Goal: Communication & Community: Answer question/provide support

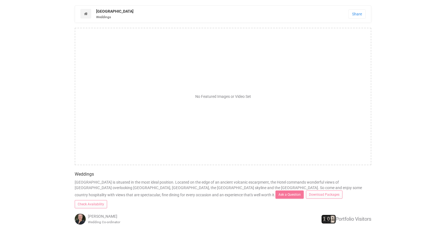
click at [195, 85] on div "No Featured Images or Video Set" at bounding box center [223, 96] width 296 height 137
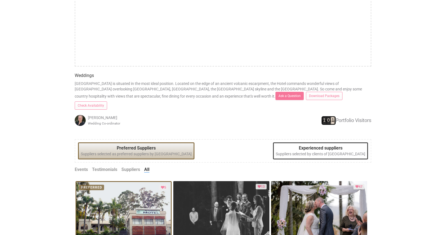
scroll to position [110, 0]
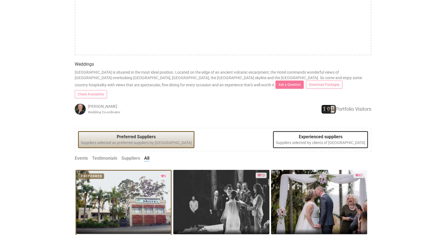
click at [344, 105] on div "8 1 8 0 8 1 Portfolio Visitors" at bounding box center [321, 109] width 99 height 9
click at [365, 105] on div "8 1 8 0 8 1 Portfolio Visitors" at bounding box center [321, 109] width 99 height 9
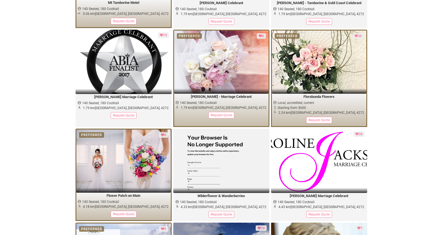
scroll to position [252, 0]
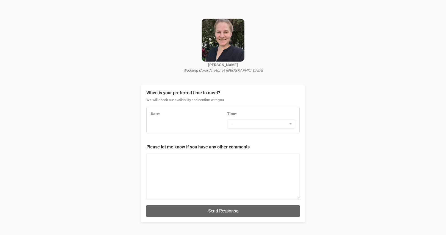
scroll to position [55, 0]
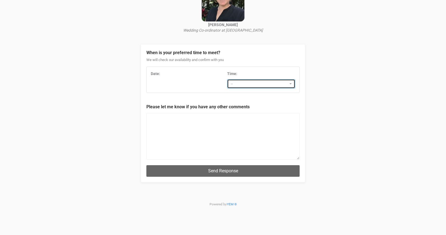
click at [253, 83] on span "--" at bounding box center [259, 83] width 57 height 5
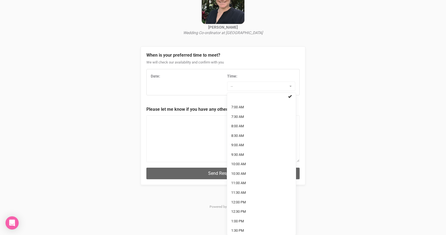
click at [318, 109] on div "[PERSON_NAME] Wedding Co-ordinator at [GEOGRAPHIC_DATA] When is your preferred …" at bounding box center [223, 83] width 446 height 271
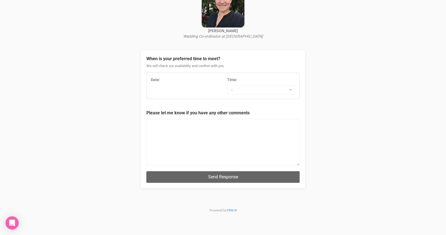
scroll to position [38, 0]
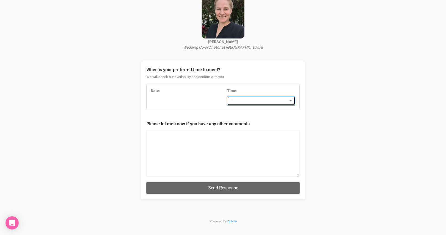
click at [291, 99] on button "--" at bounding box center [261, 100] width 68 height 9
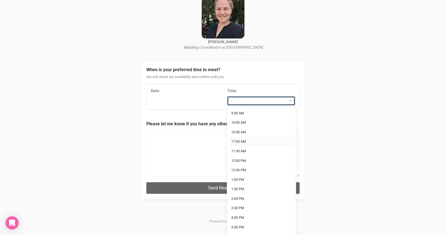
scroll to position [55, 0]
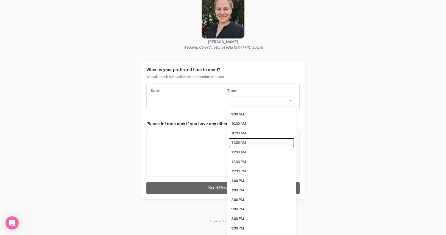
click at [255, 139] on link "11:00 AM" at bounding box center [261, 143] width 66 height 10
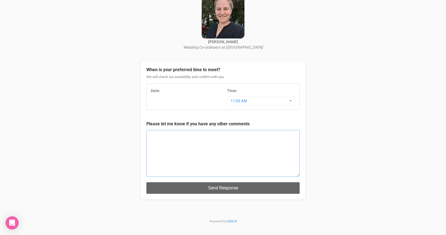
click at [208, 136] on textarea at bounding box center [222, 153] width 153 height 47
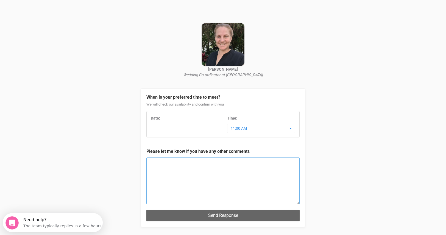
scroll to position [0, 0]
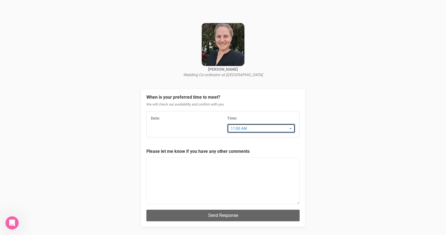
click at [272, 128] on span "11:00 AM" at bounding box center [259, 127] width 57 height 5
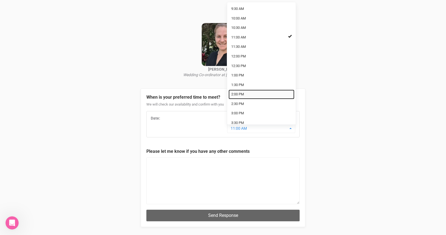
click at [245, 91] on link "2:00 PM" at bounding box center [261, 94] width 66 height 10
select select "2:00 PM"
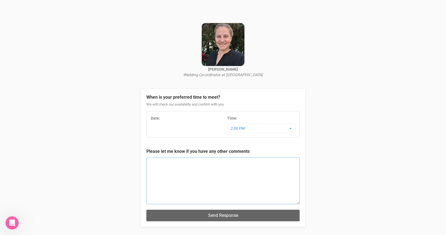
click at [180, 162] on textarea at bounding box center [222, 180] width 153 height 47
click at [156, 113] on div "Date: Time: 2:00 PM 7:00 AM 7:30 AM 8:00 AM 8:30 AM 9:00 AM 9:30 AM 10:00 AM 10…" at bounding box center [222, 124] width 153 height 26
click at [161, 117] on div "Date:" at bounding box center [185, 117] width 68 height 5
click at [180, 180] on textarea at bounding box center [222, 180] width 153 height 47
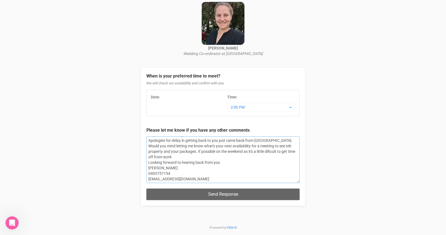
scroll to position [38, 0]
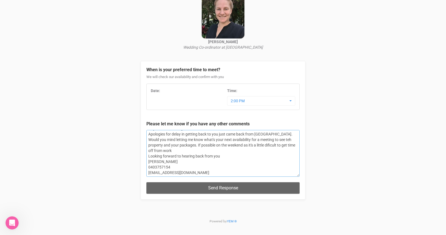
drag, startPoint x: 196, startPoint y: 149, endPoint x: 182, endPoint y: 144, distance: 14.2
click at [182, 144] on textarea "HI [PERSON_NAME], Apologies for delay in getting back to you just came back fro…" at bounding box center [222, 153] width 153 height 47
click at [191, 153] on textarea "HI [PERSON_NAME], Apologies for delay in getting back to you just came back fro…" at bounding box center [222, 153] width 153 height 47
paste textarea "i [PERSON_NAME], Apologies for the delay—I’ve just returned from overseas. Woul…"
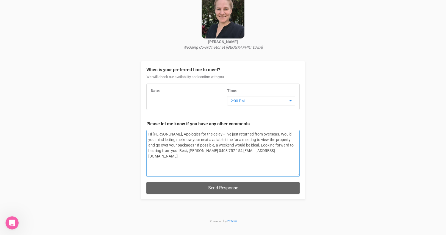
click at [171, 134] on textarea "Hi [PERSON_NAME], Apologies for the delay—I’ve just returned from overseas. Wou…" at bounding box center [222, 153] width 153 height 47
click at [169, 133] on textarea "Hi [PERSON_NAME], Apologies for the delay—I’ve just returned from overseas. Wou…" at bounding box center [222, 153] width 153 height 47
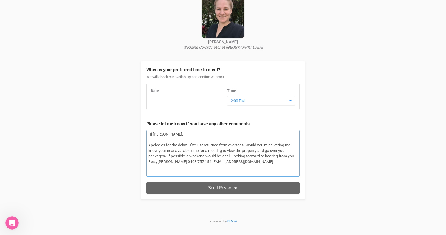
click at [164, 141] on textarea "Hi [PERSON_NAME], Apologies for the delay—I’ve just returned from overseas. Wou…" at bounding box center [222, 153] width 153 height 47
drag, startPoint x: 189, startPoint y: 144, endPoint x: 136, endPoint y: 142, distance: 53.3
click at [136, 142] on div "[PERSON_NAME] Wedding Co-ordinator at [GEOGRAPHIC_DATA] When is your preferred …" at bounding box center [223, 97] width 446 height 271
paste textarea "Sorry for the delay"
click at [237, 143] on textarea "Hi [PERSON_NAME], Sorry for the delay, I’ve just returned from overseas. Would …" at bounding box center [222, 153] width 153 height 47
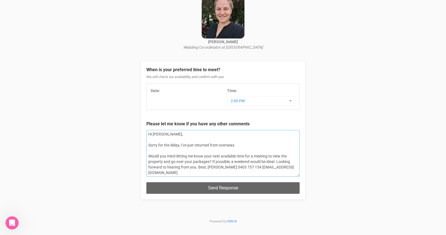
click at [264, 163] on textarea "Hi [PERSON_NAME], Sorry for the delay, I’ve just returned from overseas. Would …" at bounding box center [222, 153] width 153 height 47
drag, startPoint x: 212, startPoint y: 161, endPoint x: 276, endPoint y: 162, distance: 64.5
click at [276, 162] on textarea "Hi [PERSON_NAME], Sorry for the delay, I’ve just returned from overseas. Would …" at bounding box center [222, 153] width 153 height 47
paste textarea "A weekend would be ideal if that works for you"
drag, startPoint x: 222, startPoint y: 168, endPoint x: 212, endPoint y: 167, distance: 9.4
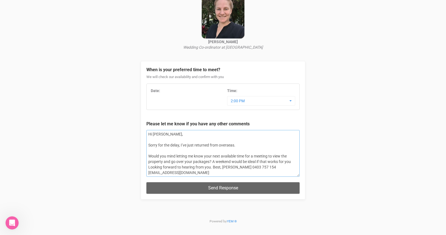
click at [212, 167] on textarea "Hi [PERSON_NAME], Sorry for the delay, I’ve just returned from overseas. Would …" at bounding box center [222, 153] width 153 height 47
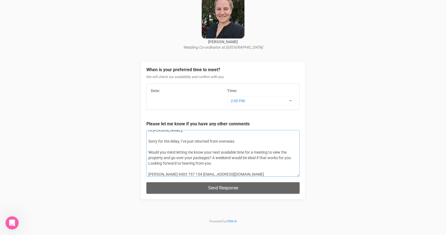
click at [210, 166] on textarea "Hi [PERSON_NAME], Sorry for the delay, I’ve just returned from overseas. Would …" at bounding box center [222, 153] width 153 height 47
click at [147, 169] on textarea "Hi [PERSON_NAME], Sorry for the delay, I’ve just returned from overseas. Would …" at bounding box center [222, 153] width 153 height 47
click at [153, 172] on textarea "Hi [PERSON_NAME], Sorry for the delay, I’ve just returned from overseas. Would …" at bounding box center [222, 153] width 153 height 47
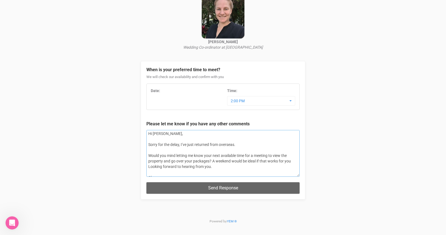
scroll to position [0, 0]
drag, startPoint x: 159, startPoint y: 155, endPoint x: 145, endPoint y: 155, distance: 14.0
click at [145, 155] on div "When is your preferred time to meet? We will check our availability and confirm…" at bounding box center [223, 130] width 165 height 138
click at [206, 156] on textarea "Hi [PERSON_NAME], Sorry for the delay, I’ve just returned from overseas. Would …" at bounding box center [222, 153] width 153 height 47
click at [224, 151] on textarea "Hi [PERSON_NAME], Sorry for the delay, I’ve just returned from overseas. Would …" at bounding box center [222, 153] width 153 height 47
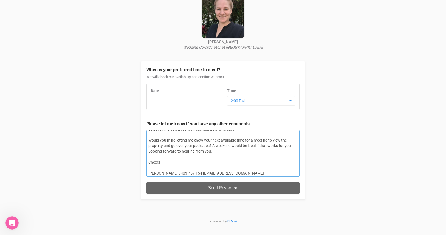
scroll to position [16, 0]
click at [166, 170] on textarea "Hi [PERSON_NAME], Sorry for the delay, I’ve just returned from overseas. Would …" at bounding box center [222, 153] width 153 height 47
click at [166, 171] on textarea "Hi [PERSON_NAME], Sorry for the delay, I’ve just returned from overseas. Would …" at bounding box center [222, 153] width 153 height 47
click at [167, 173] on textarea "Hi [PERSON_NAME], Sorry for the delay, I’ve just returned from overseas. Would …" at bounding box center [222, 153] width 153 height 47
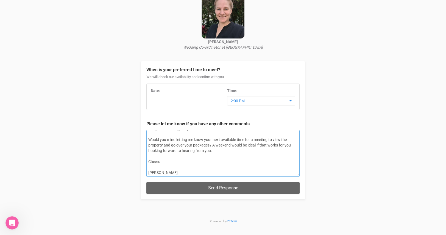
scroll to position [20, 0]
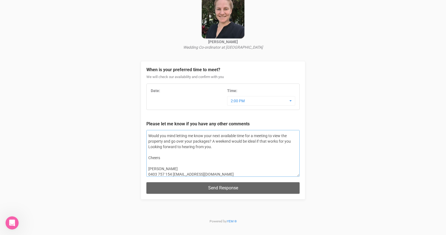
click at [173, 173] on textarea "Hi [PERSON_NAME], Sorry for the delay, I’ve just returned from overseas. Would …" at bounding box center [222, 153] width 153 height 47
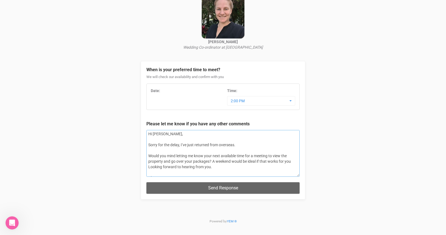
scroll to position [0, 0]
click at [293, 161] on textarea "Hi [PERSON_NAME], Sorry for the delay, I’ve just returned from overseas. Would …" at bounding box center [222, 153] width 153 height 47
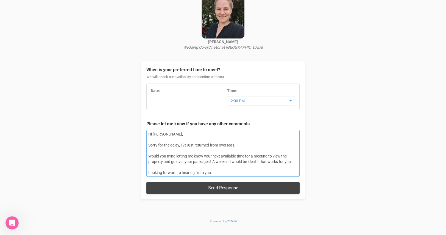
type textarea "Hi [PERSON_NAME], Sorry for the delay, I’ve just returned from overseas. Would …"
click at [217, 192] on button "Send Response" at bounding box center [222, 187] width 153 height 11
